Goal: Use online tool/utility

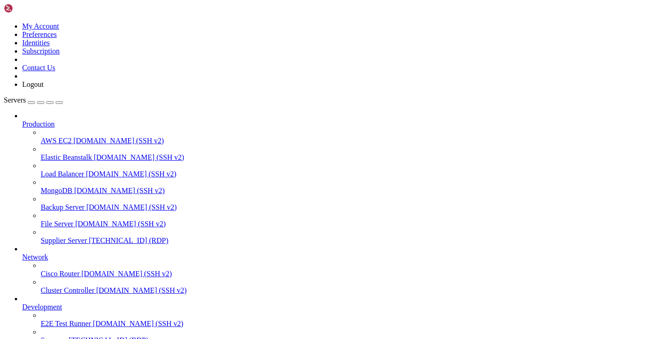
drag, startPoint x: 156, startPoint y: 639, endPoint x: 120, endPoint y: 636, distance: 35.7
drag, startPoint x: 158, startPoint y: 640, endPoint x: 109, endPoint y: 638, distance: 49.5
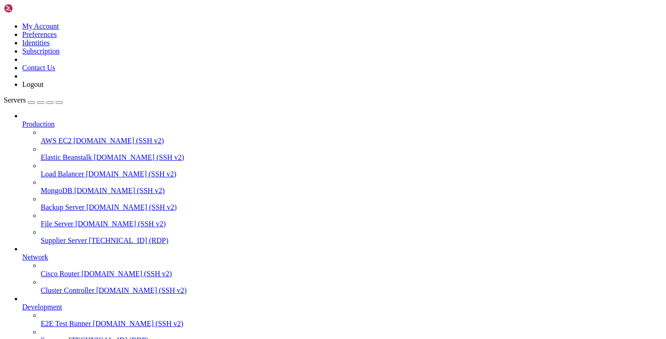
drag, startPoint x: 159, startPoint y: 640, endPoint x: 106, endPoint y: 644, distance: 52.9
